Goal: Ask a question

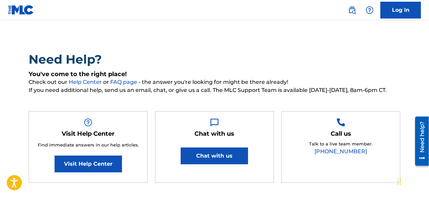
scroll to position [26, 0]
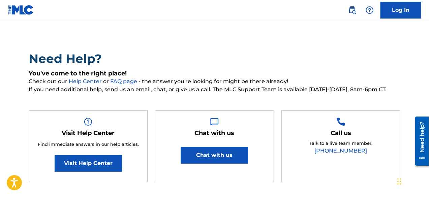
click at [106, 170] on link "Visit Help Center" at bounding box center [88, 163] width 67 height 17
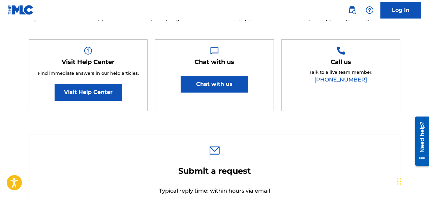
scroll to position [95, 0]
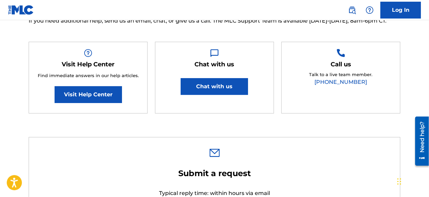
click at [236, 89] on button "Chat with us" at bounding box center [214, 86] width 67 height 17
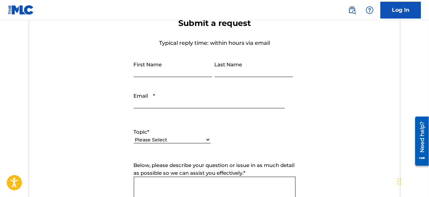
scroll to position [246, 0]
click at [241, 66] on input "Last Name" at bounding box center [254, 66] width 78 height 19
type input "Niada"
click at [185, 68] on input "First Name" at bounding box center [173, 66] width 78 height 19
type input "Italo"
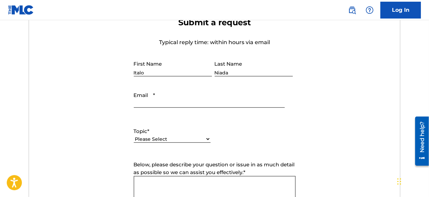
click at [171, 99] on input "Email *" at bounding box center [209, 98] width 151 height 19
type input "[EMAIL_ADDRESS][DOMAIN_NAME]"
click at [178, 132] on label "Topic *" at bounding box center [172, 132] width 77 height 8
click at [178, 136] on select "Please Select I need help with my account I need help with managing my catalog …" at bounding box center [172, 139] width 77 height 7
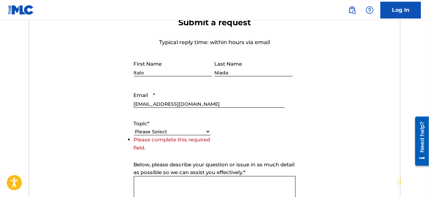
click at [178, 133] on div "Topic * Please Select I need help with my account I need help with managing my …" at bounding box center [172, 135] width 77 height 30
click at [178, 133] on select "Please Select I need help with my account I need help with managing my catalog …" at bounding box center [172, 131] width 77 height 7
select select "I need help with my account"
click at [134, 135] on select "Please Select I need help with my account I need help with managing my catalog …" at bounding box center [172, 131] width 77 height 7
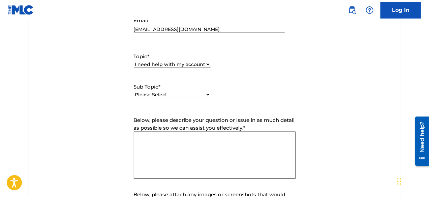
scroll to position [318, 0]
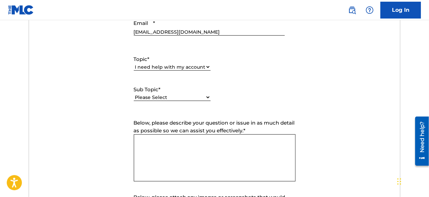
click at [201, 66] on select "Please Select I need help with my account I need help with managing my catalog …" at bounding box center [172, 67] width 77 height 7
click at [210, 60] on label "Topic *" at bounding box center [172, 60] width 77 height 8
click at [210, 64] on select "Please Select I need help with my account I need help with managing my catalog …" at bounding box center [172, 67] width 77 height 7
click at [196, 93] on label "Sub Topic *" at bounding box center [172, 90] width 77 height 8
click at [196, 94] on select "Please Select I need help with my user account I can't log in to my user accoun…" at bounding box center [172, 97] width 77 height 7
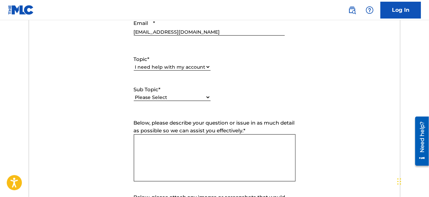
click at [196, 96] on select "Please Select I need help with my user account I can't log in to my user accoun…" at bounding box center [172, 97] width 77 height 7
select select "I need help with my Member account"
click at [134, 94] on select "Please Select I need help with my user account I can't log in to my user accoun…" at bounding box center [172, 97] width 77 height 7
click at [190, 138] on textarea "Below, please describe your question or issue in as much detail as possible so …" at bounding box center [215, 157] width 162 height 47
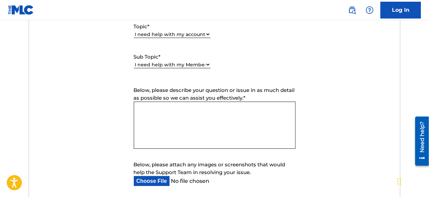
scroll to position [352, 0]
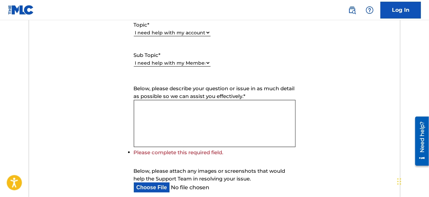
click at [166, 175] on div "Below, please attach any images or screenshots that would help the Support Team…" at bounding box center [215, 179] width 162 height 25
click at [166, 183] on input "Below, please attach any images or screenshots that would help the Support Team…" at bounding box center [209, 188] width 151 height 10
type input "C:\fakepath\MLC.png"
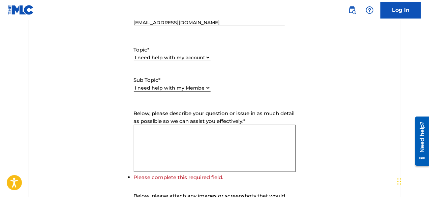
scroll to position [329, 0]
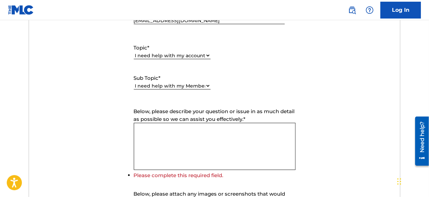
click at [175, 135] on textarea "Below, please describe your question or issue in as much detail as possible so …" at bounding box center [215, 146] width 162 height 47
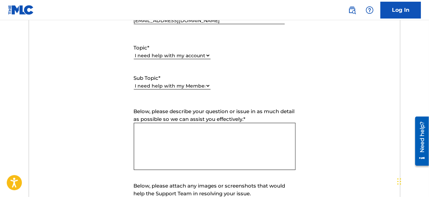
type textarea "M"
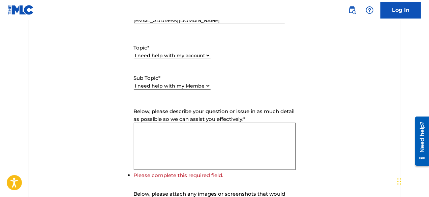
type textarea "M"
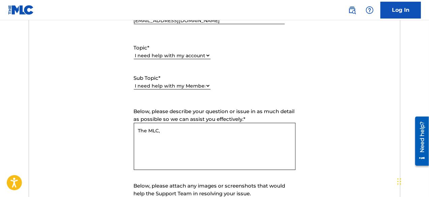
type textarea "The MLC,"
drag, startPoint x: 143, startPoint y: 133, endPoint x: 121, endPoint y: 130, distance: 22.8
click at [121, 130] on form "Submit a request Typical reply time: within hours via email First Name Italo La…" at bounding box center [214, 90] width 371 height 312
paste textarea "Hello The MLC Support Team, I recently attempted to register as a member, but m…"
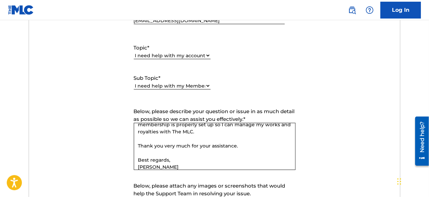
scroll to position [0, 0]
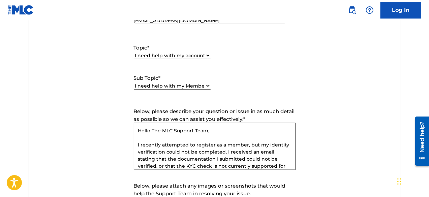
drag, startPoint x: 276, startPoint y: 158, endPoint x: 117, endPoint y: 101, distance: 168.5
click at [117, 101] on form "Submit a request Typical reply time: within hours via email First Name Italo La…" at bounding box center [214, 90] width 371 height 312
type textarea "[PERSON_NAME]"
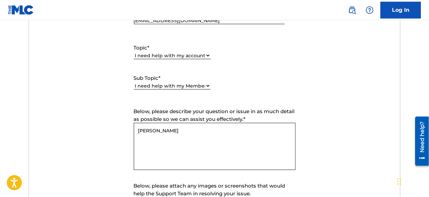
drag, startPoint x: 171, startPoint y: 139, endPoint x: 137, endPoint y: 124, distance: 37.2
click at [137, 124] on textarea "[PERSON_NAME]" at bounding box center [215, 146] width 162 height 47
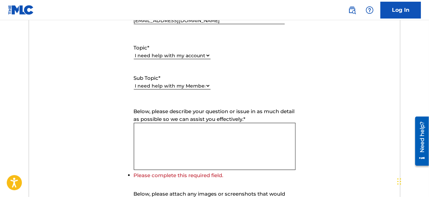
click at [140, 129] on textarea "Below, please describe your question or issue in as much detail as possible so …" at bounding box center [215, 146] width 162 height 47
paste textarea "Hello The MLC Support Team, I recently attempted to register as a member, but m…"
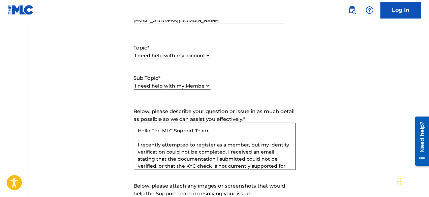
drag, startPoint x: 208, startPoint y: 131, endPoint x: 174, endPoint y: 134, distance: 33.5
click at [174, 134] on textarea "Hello The MLC Support Team, I recently attempted to register as a member, but m…" at bounding box center [215, 146] width 162 height 47
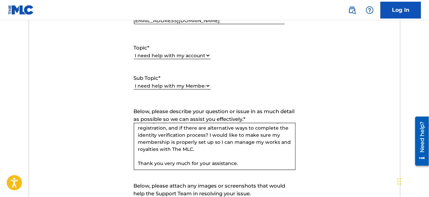
scroll to position [89, 0]
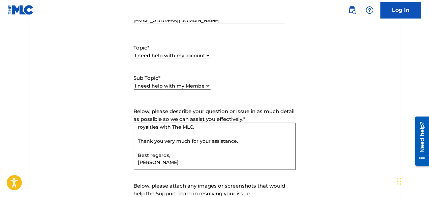
click at [241, 153] on textarea "Hello The MLC, I recently attempted to register as a member, but my identity ve…" at bounding box center [215, 146] width 162 height 47
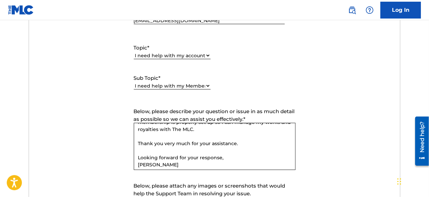
scroll to position [85, 0]
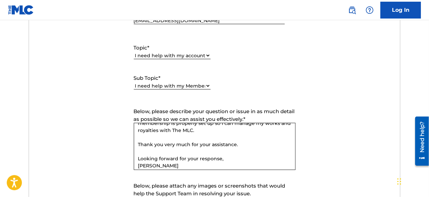
click at [284, 154] on textarea "Hello The MLC, I recently attempted to register as a member, but my identity ve…" at bounding box center [215, 146] width 162 height 47
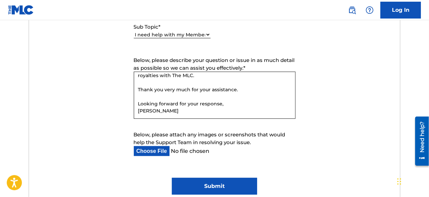
scroll to position [381, 0]
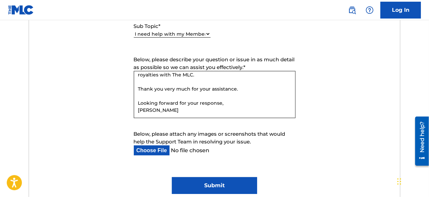
type textarea "Hello The MLC, I recently attempted to register as a member, but my identity ve…"
drag, startPoint x: 237, startPoint y: 190, endPoint x: 231, endPoint y: 190, distance: 6.1
click at [231, 190] on input "Submit" at bounding box center [214, 185] width 85 height 17
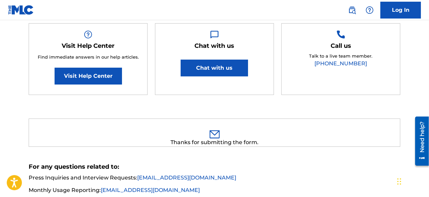
scroll to position [85, 0]
